Goal: Find contact information: Find contact information

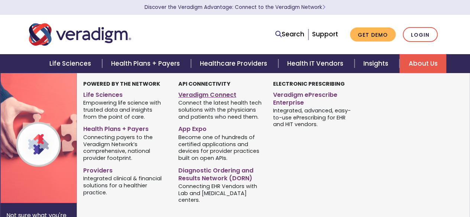
scroll to position [454, 0]
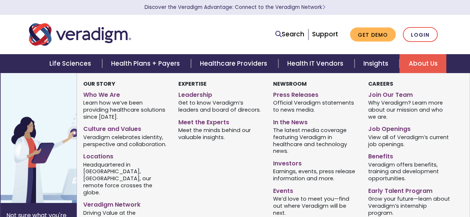
click at [419, 62] on link "About Us" at bounding box center [422, 63] width 47 height 19
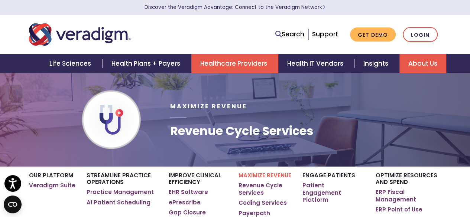
click at [427, 63] on link "About Us" at bounding box center [422, 63] width 47 height 19
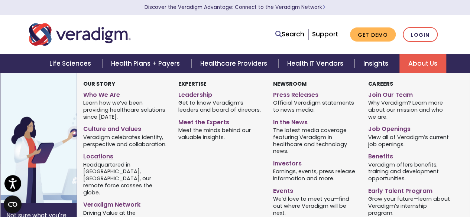
click at [101, 158] on link "Locations" at bounding box center [125, 155] width 84 height 11
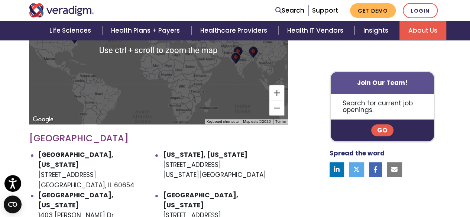
scroll to position [371, 0]
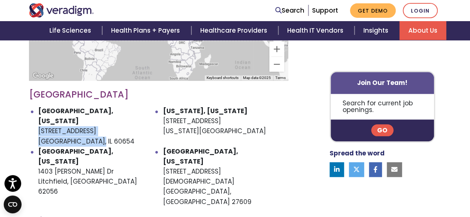
drag, startPoint x: 36, startPoint y: 124, endPoint x: 97, endPoint y: 131, distance: 60.9
click at [97, 131] on ul "[GEOGRAPHIC_DATA], [US_STATE] [STREET_ADDRESS] [US_STATE], [US_STATE] [STREET_A…" at bounding box center [158, 156] width 259 height 101
copy li "[STREET_ADDRESS]"
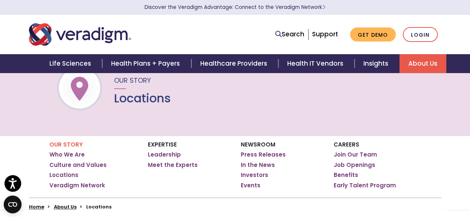
scroll to position [37, 0]
